Goal: Communication & Community: Answer question/provide support

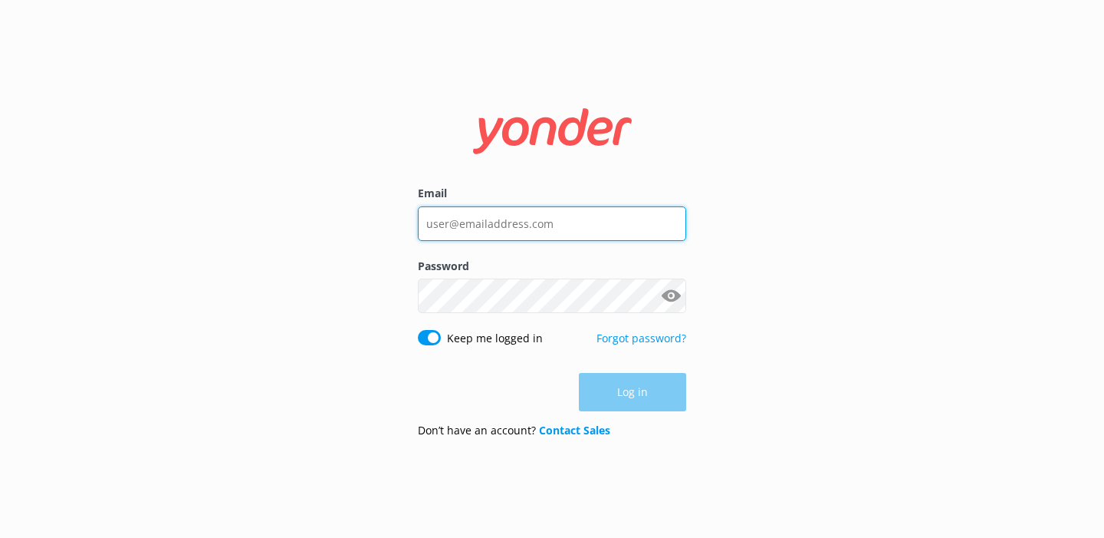
click at [490, 219] on input "Email" at bounding box center [552, 223] width 268 height 35
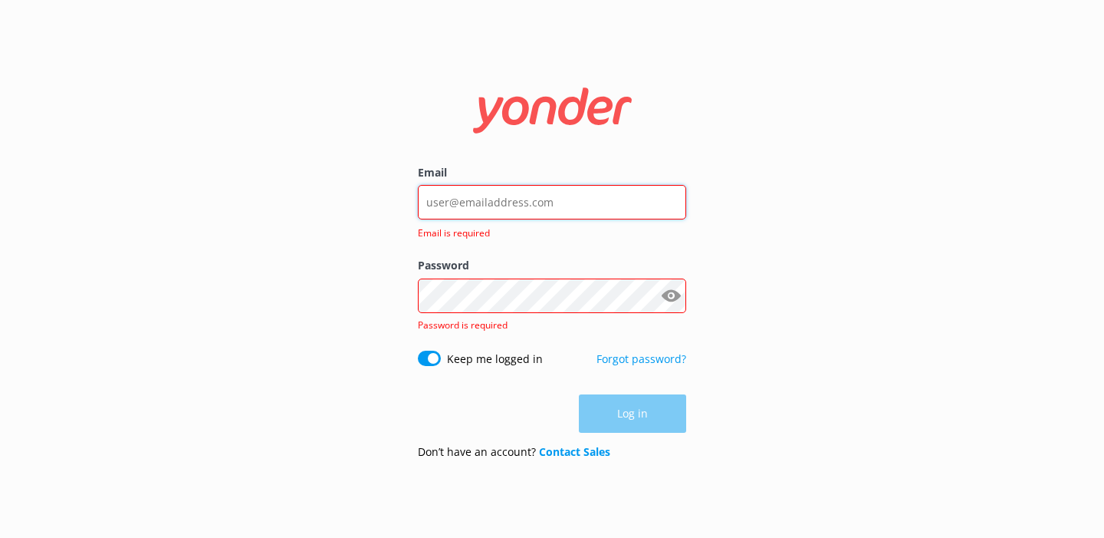
type input "[PERSON_NAME][EMAIL_ADDRESS][DOMAIN_NAME]"
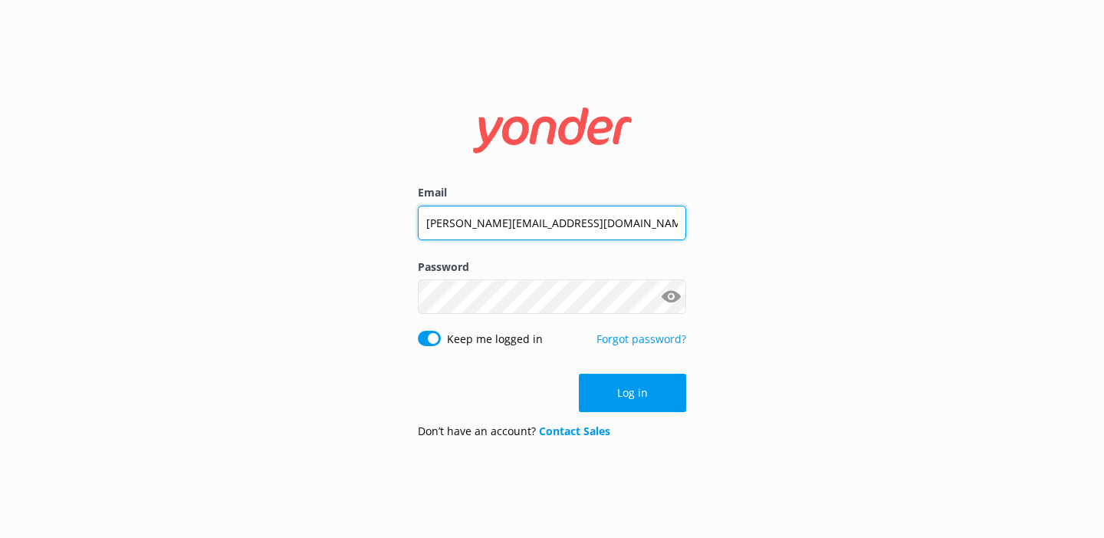
click button "Log in" at bounding box center [632, 393] width 107 height 38
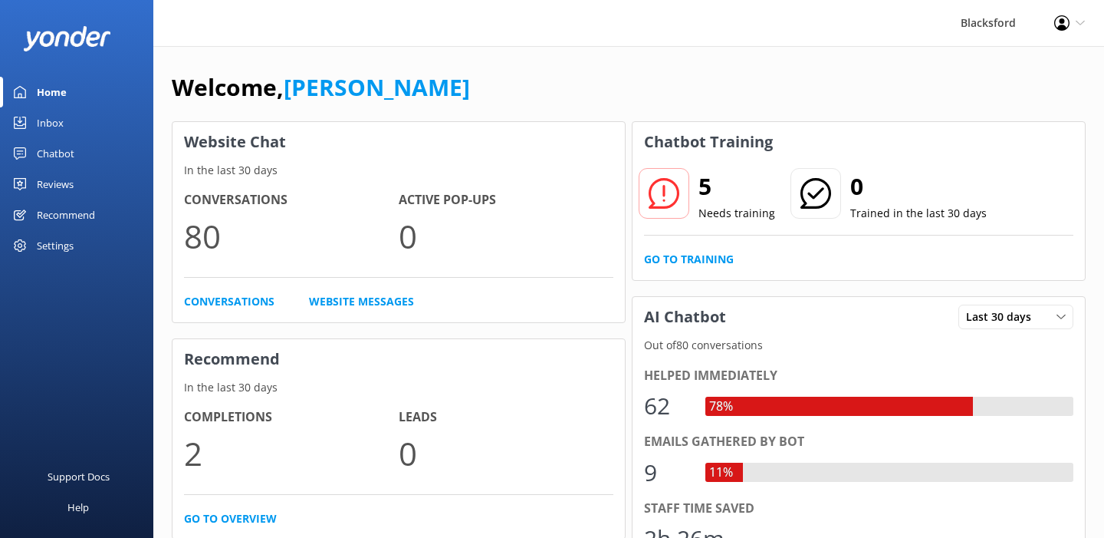
click at [48, 117] on div "Inbox" at bounding box center [50, 122] width 27 height 31
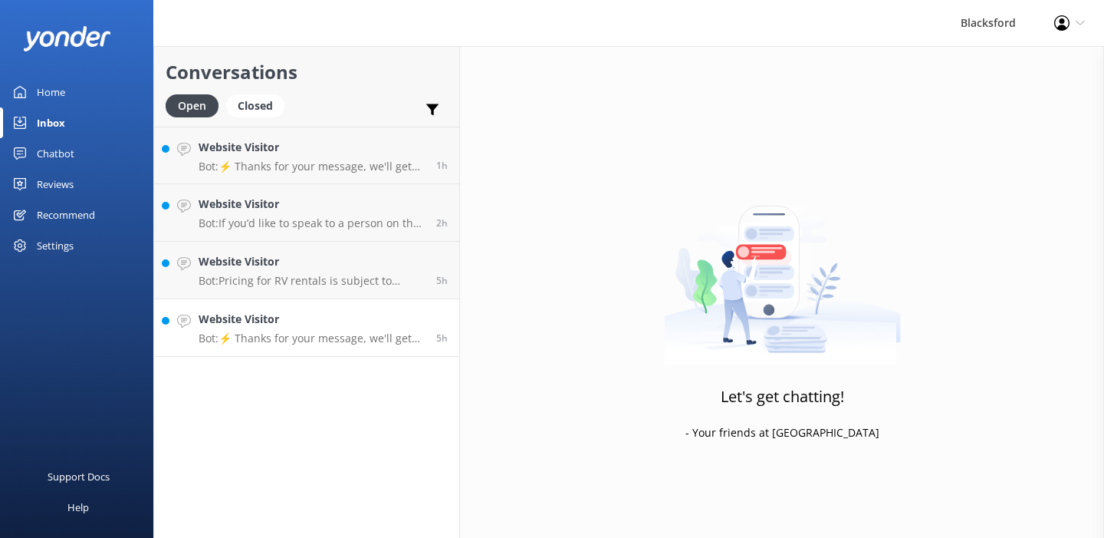
click at [318, 329] on div "Website Visitor Bot: ⚡ Thanks for your message, we'll get back to you as soon a…" at bounding box center [312, 328] width 226 height 34
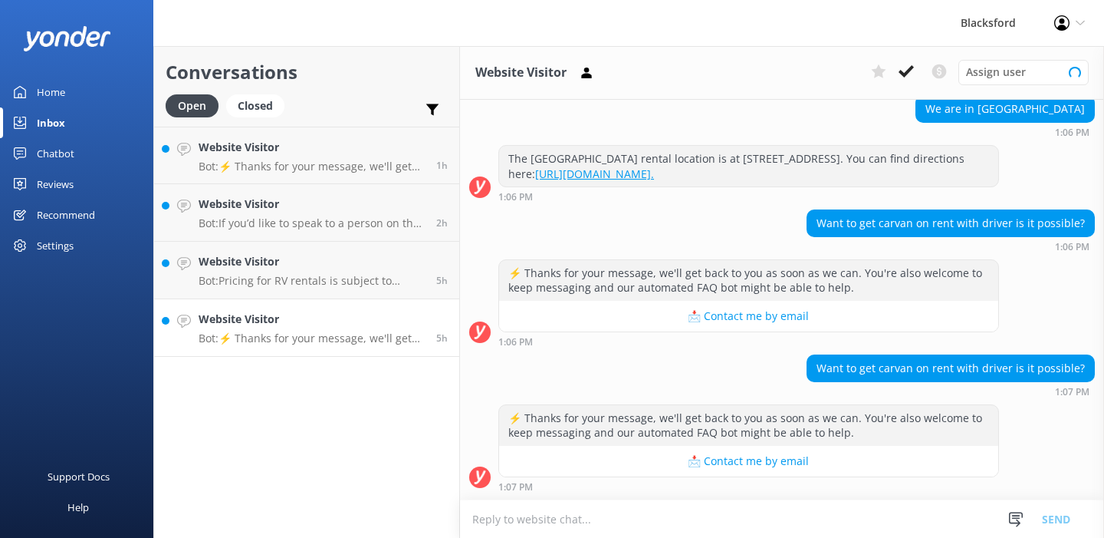
scroll to position [271, 0]
click at [900, 78] on icon at bounding box center [906, 71] width 15 height 15
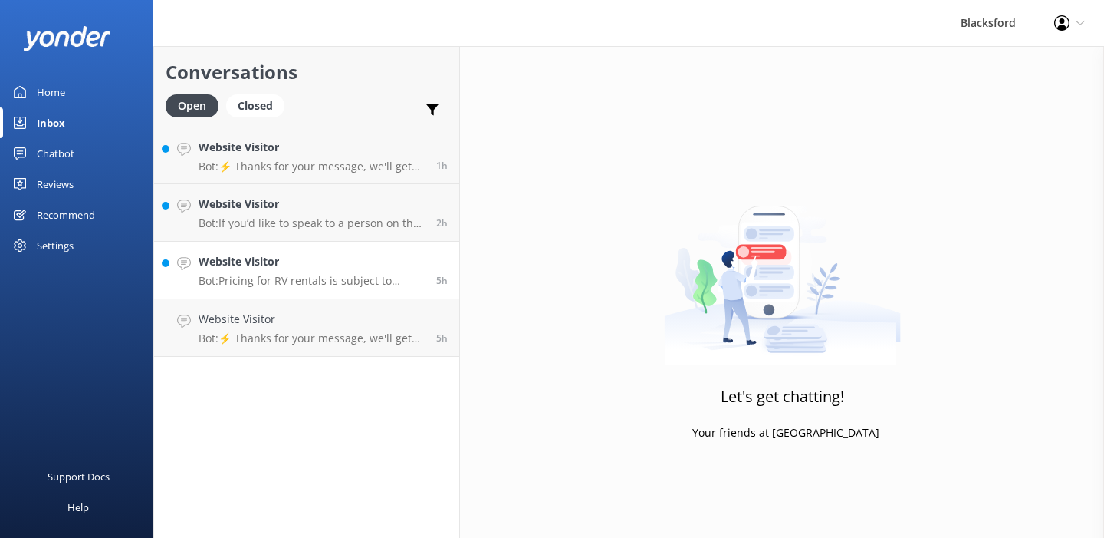
click at [350, 284] on p "Bot: Pricing for RV rentals is subject to location, RV type, and time of year, …" at bounding box center [312, 281] width 226 height 14
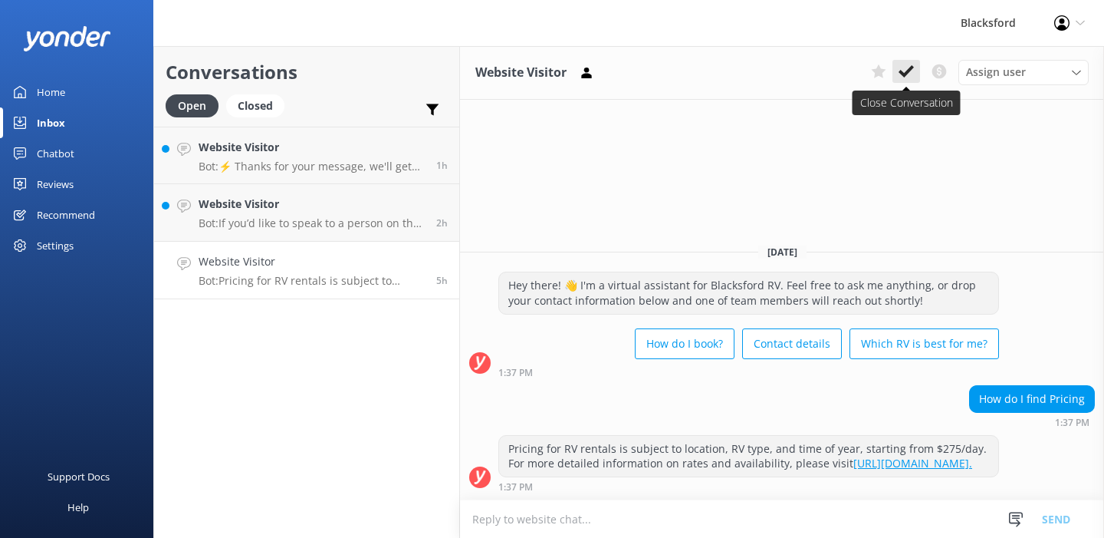
click at [907, 75] on icon at bounding box center [906, 71] width 15 height 15
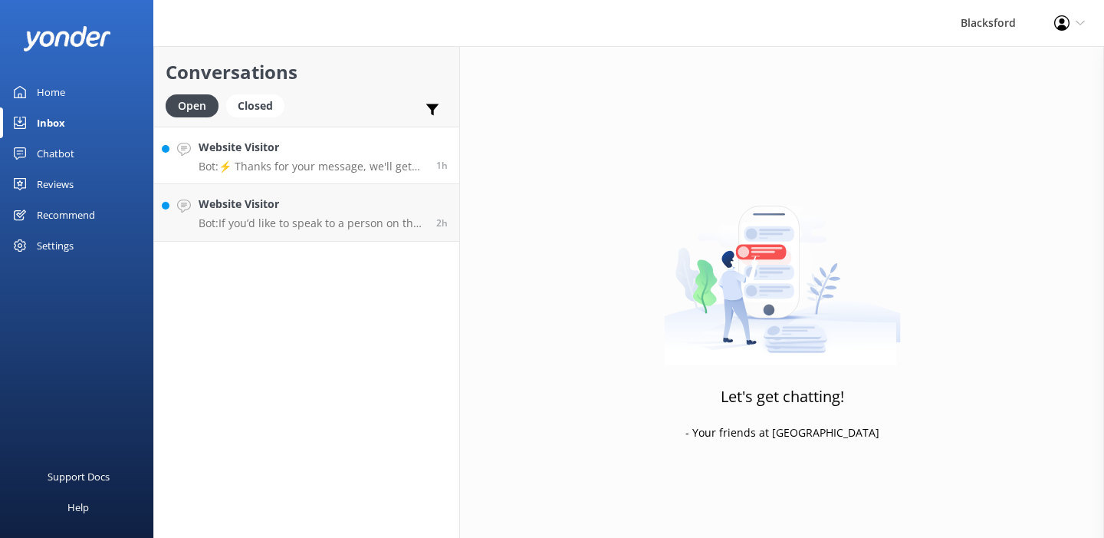
click at [404, 160] on p "Bot: ⚡ Thanks for your message, we'll get back to you as soon as we can. You're…" at bounding box center [312, 167] width 226 height 14
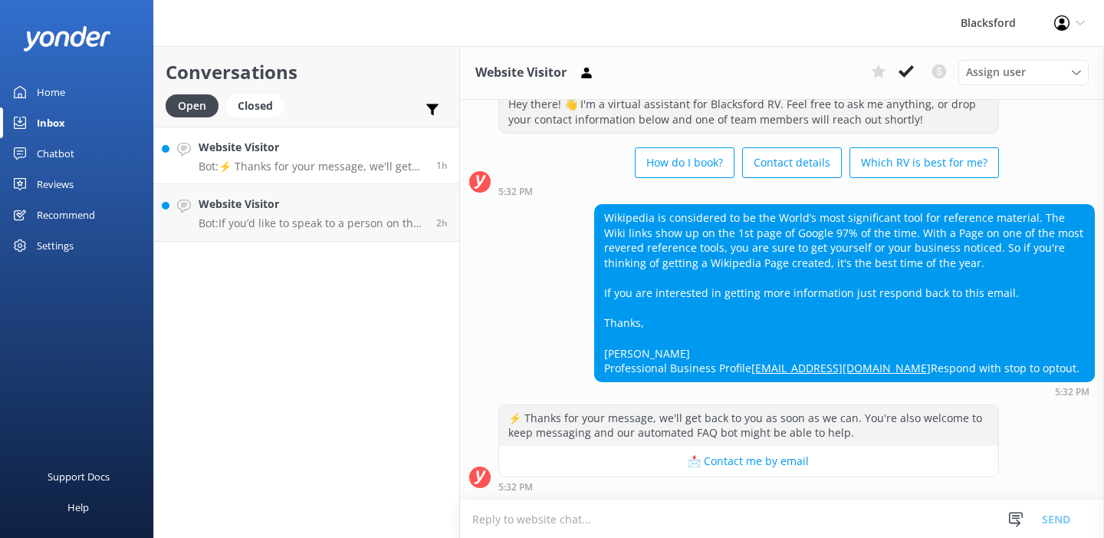
scroll to position [93, 0]
click at [908, 71] on use at bounding box center [906, 71] width 15 height 12
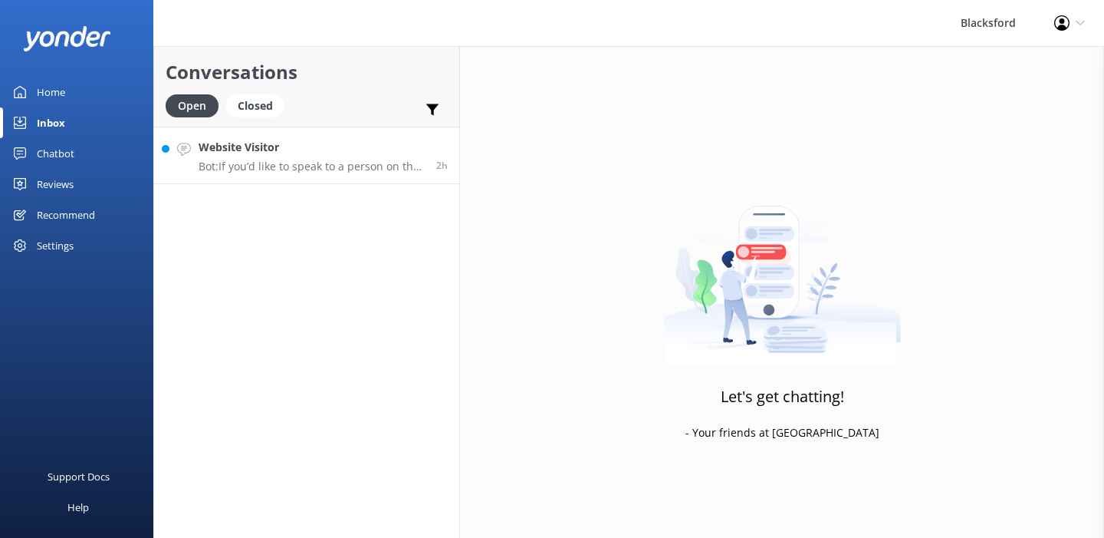
click at [281, 163] on p "Bot: If you’d like to speak to a person on the Blacksford RV team, please call …" at bounding box center [312, 167] width 226 height 14
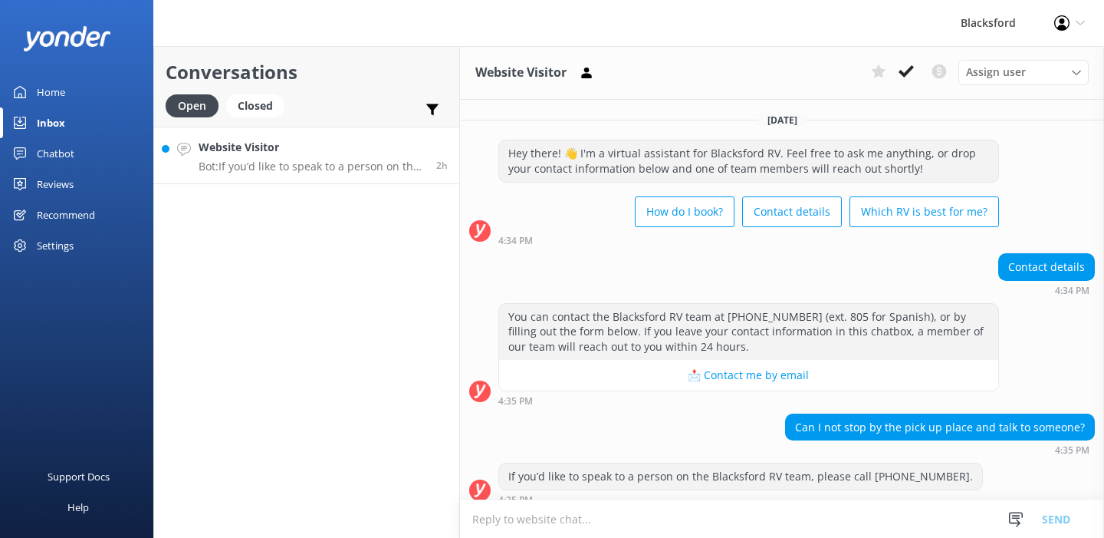
scroll to position [12, 0]
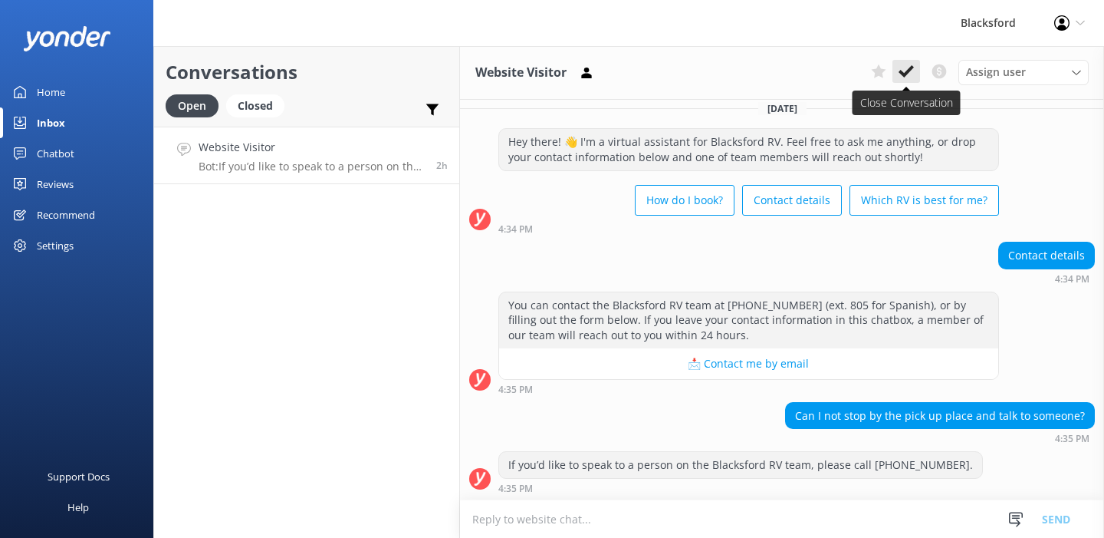
click at [905, 71] on icon at bounding box center [906, 71] width 15 height 15
